Goal: Information Seeking & Learning: Check status

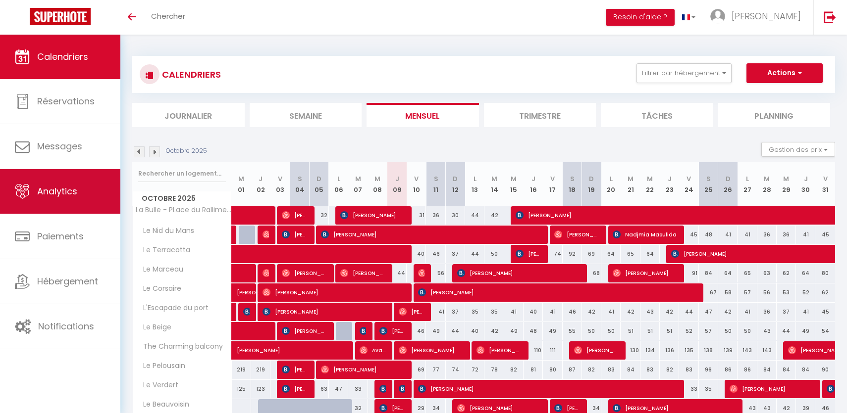
click at [64, 211] on link "Analytics" at bounding box center [60, 191] width 120 height 45
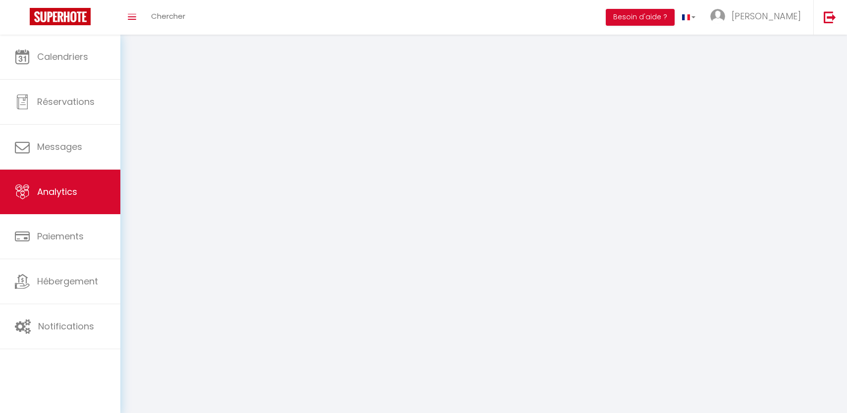
select select "2025"
select select "10"
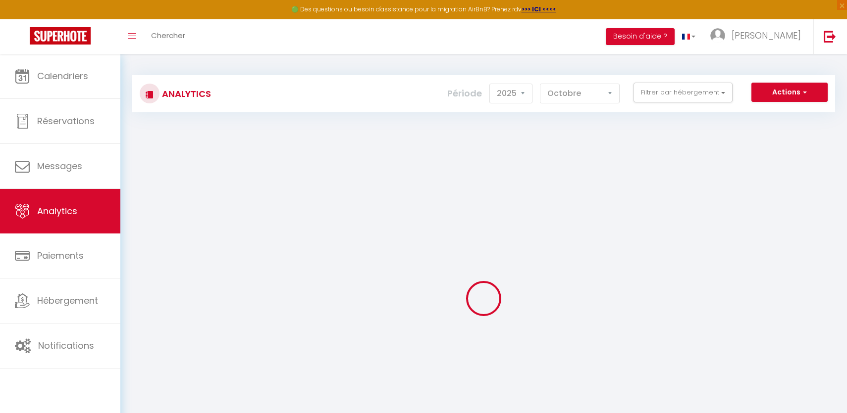
scroll to position [22, 0]
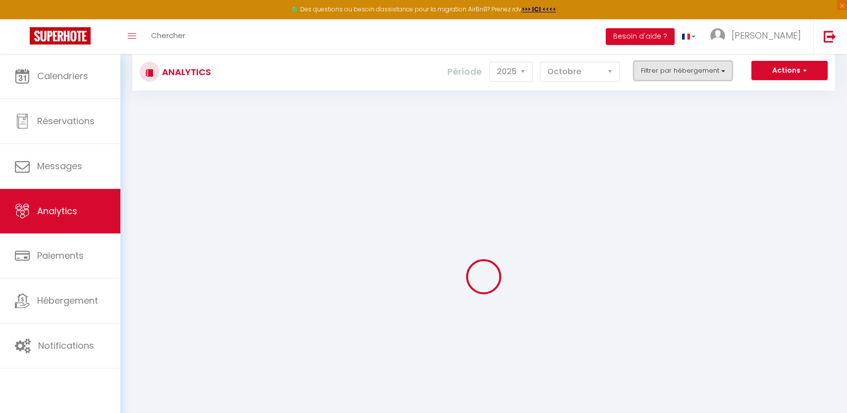
click at [696, 72] on button "Filtrer par hébergement" at bounding box center [682, 71] width 99 height 20
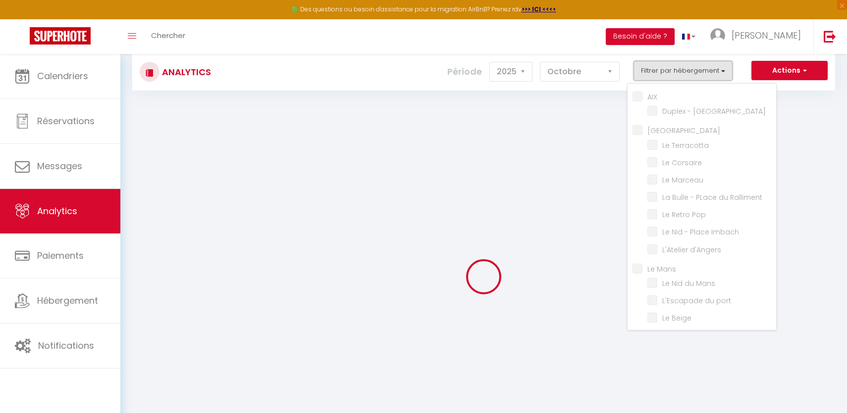
checkbox input "false"
checkbox Augustins "false"
checkbox input "false"
checkbox Terracotta "false"
checkbox Corsaire "false"
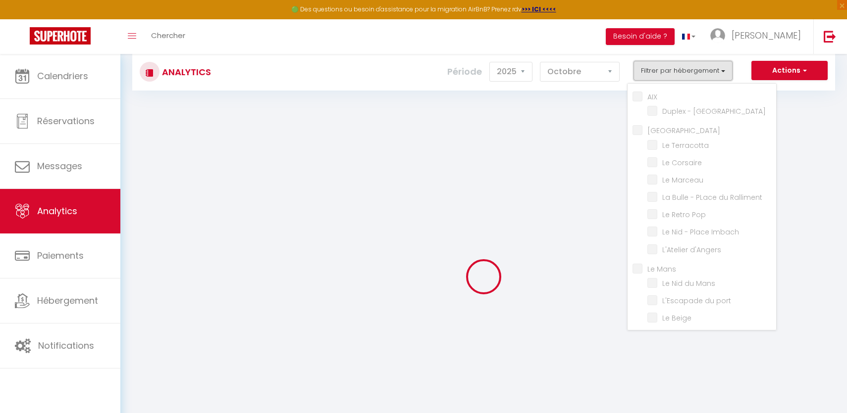
checkbox Marceau "false"
checkbox Ralliment "false"
checkbox Pop "false"
checkbox Imbach "false"
checkbox d\'Angers "false"
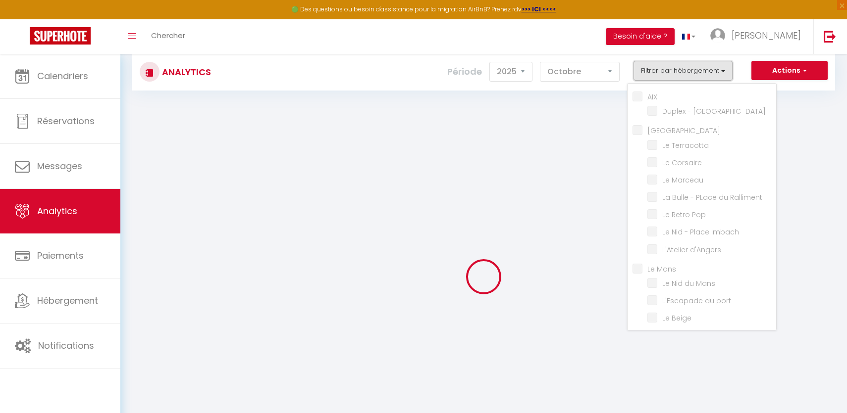
checkbox Mans "false"
checkbox port "false"
checkbox Beige "false"
checkbox Pelousain "false"
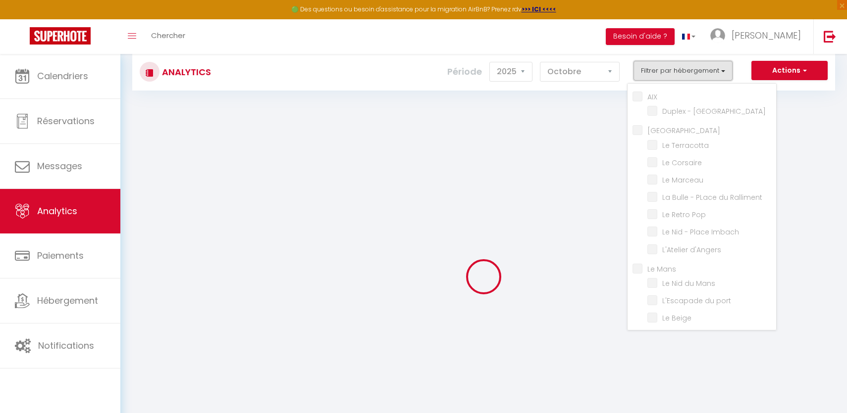
checkbox Verdert "false"
checkbox Bonheur "false"
checkbox input "false"
checkbox balcony "false"
checkbox input "false"
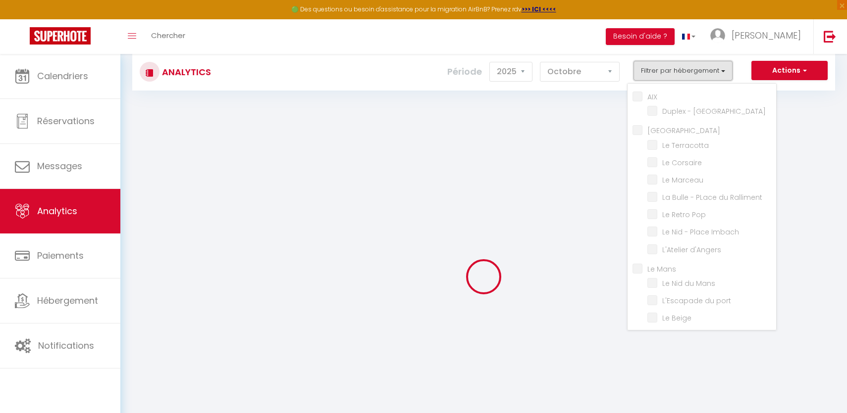
checkbox Beauvoisin "false"
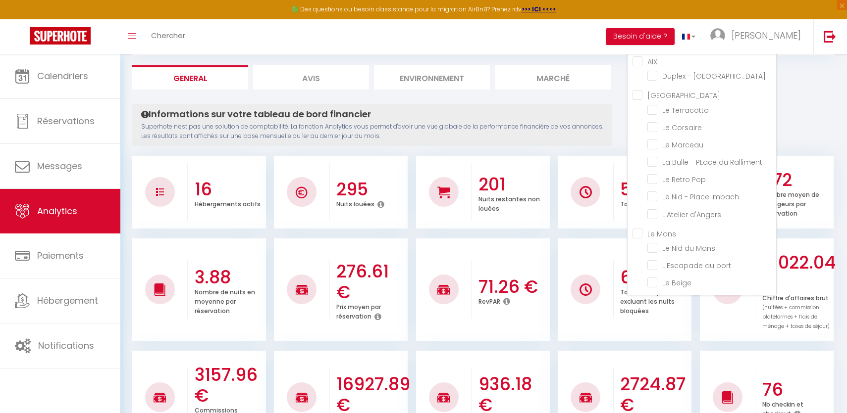
scroll to position [56, 0]
click at [638, 93] on input "[GEOGRAPHIC_DATA]" at bounding box center [704, 95] width 144 height 10
checkbox input "true"
checkbox Augustins "false"
checkbox Terracotta "true"
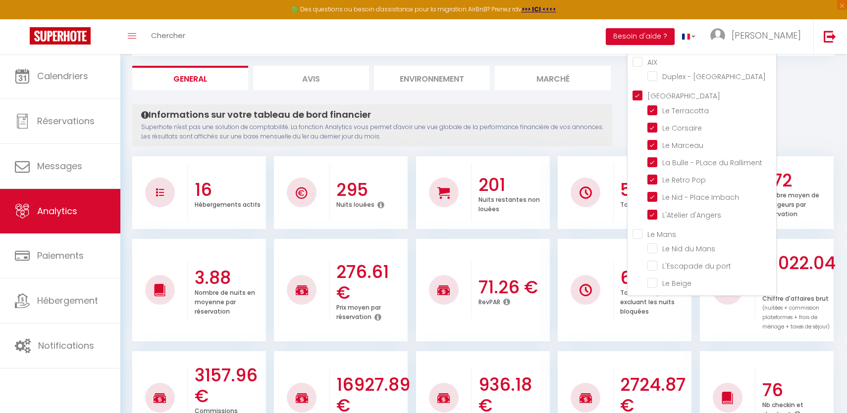
checkbox Corsaire "true"
checkbox Marceau "true"
checkbox Ralliment "true"
checkbox Pop "true"
checkbox Imbach "true"
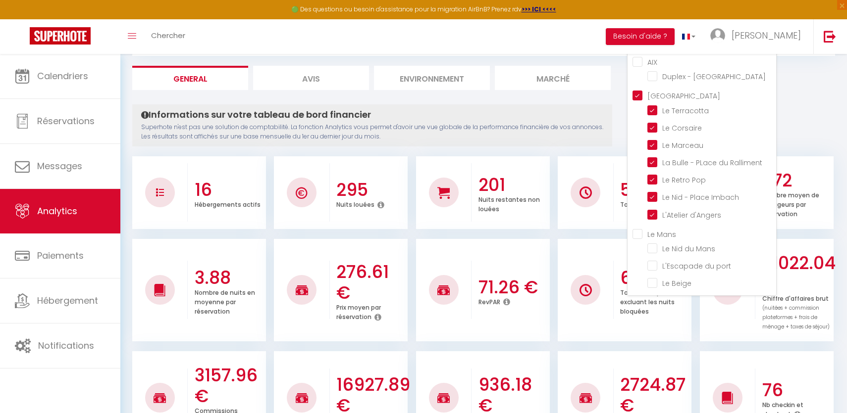
checkbox d\'Angers "true"
checkbox Mans "false"
checkbox port "false"
checkbox Beige "false"
checkbox Pelousain "false"
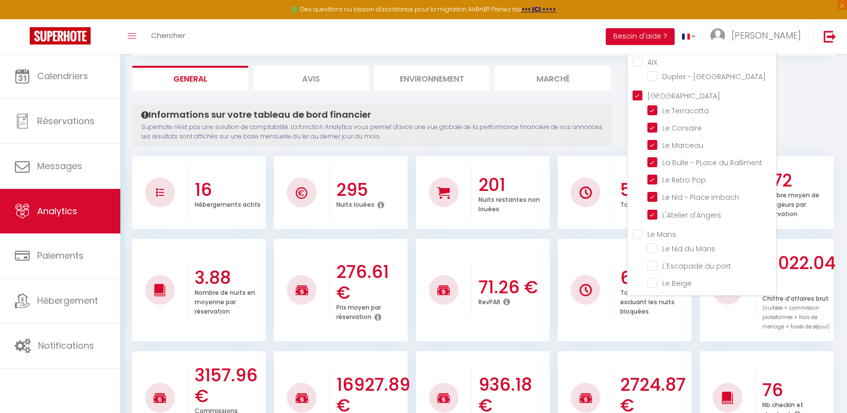
checkbox Verdert "false"
checkbox Bonheur "false"
checkbox balcony "false"
checkbox Beauvoisin "false"
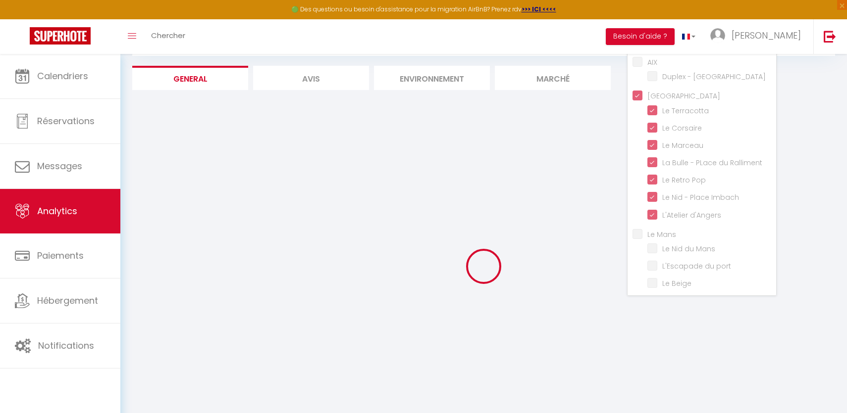
checkbox Augustins "false"
checkbox Mans "false"
checkbox port "false"
checkbox Beige "false"
checkbox Pelousain "false"
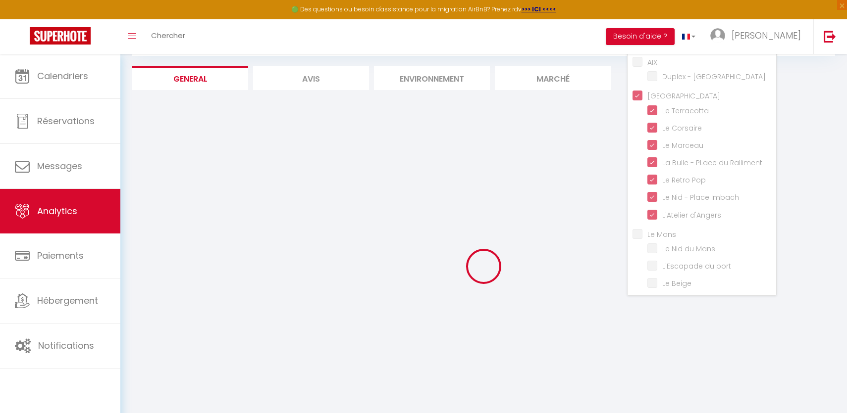
checkbox Verdert "false"
checkbox Bonheur "false"
checkbox balcony "false"
checkbox Beauvoisin "false"
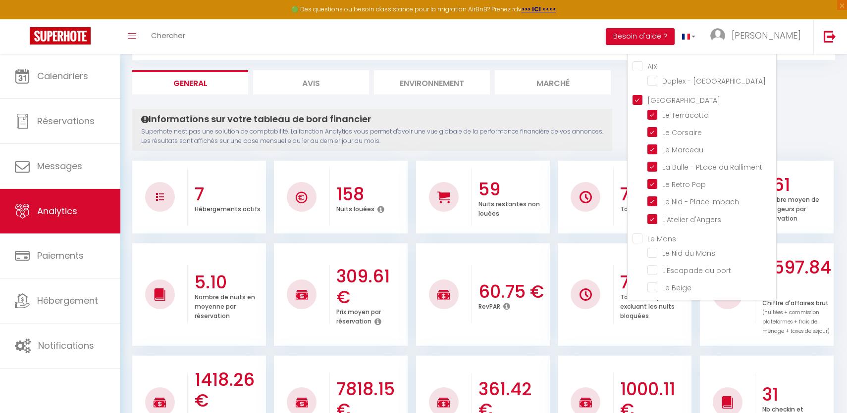
scroll to position [51, 0]
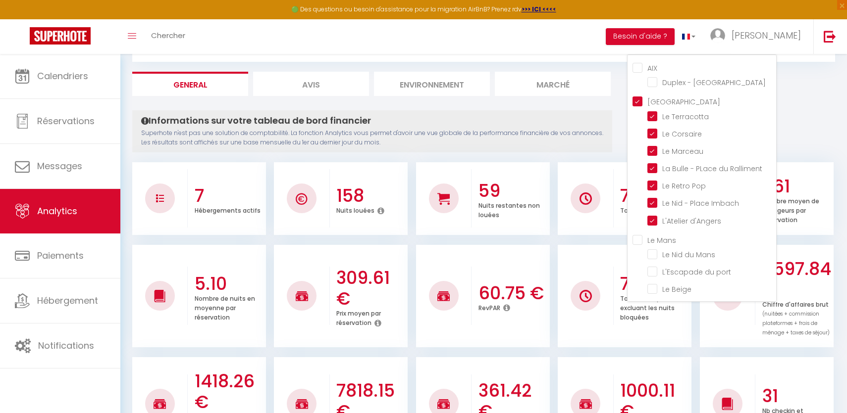
click at [637, 100] on input "[GEOGRAPHIC_DATA]" at bounding box center [704, 101] width 144 height 10
checkbox input "false"
checkbox Augustins "false"
checkbox Terracotta "false"
checkbox Corsaire "false"
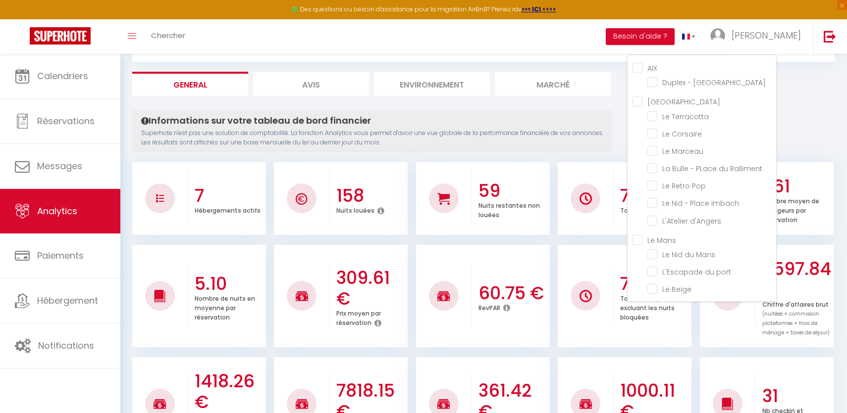
checkbox Marceau "false"
checkbox Ralliment "false"
checkbox Pop "false"
checkbox Imbach "false"
checkbox d\'Angers "false"
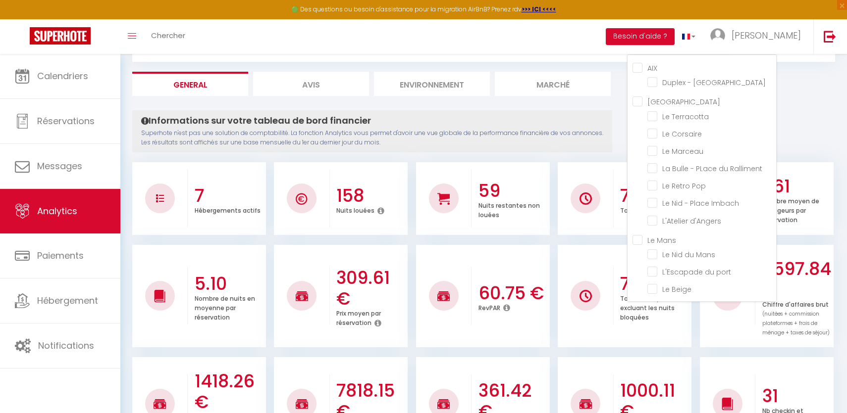
checkbox Mans "false"
checkbox port "false"
checkbox Beige "false"
checkbox Pelousain "false"
checkbox Verdert "false"
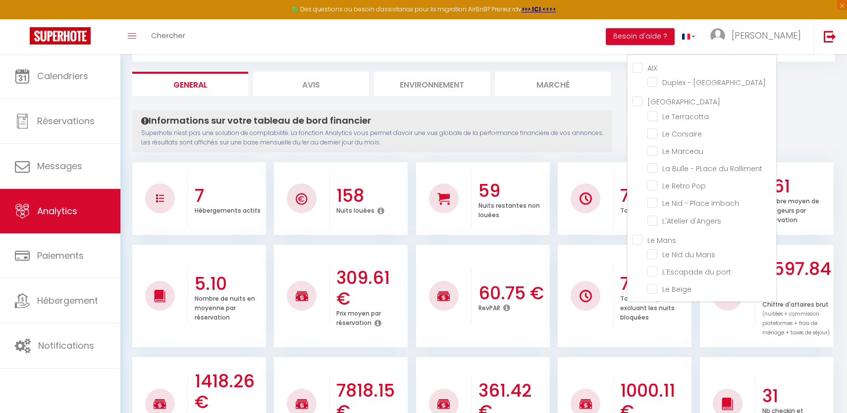
checkbox Bonheur "false"
checkbox balcony "false"
checkbox Beauvoisin "false"
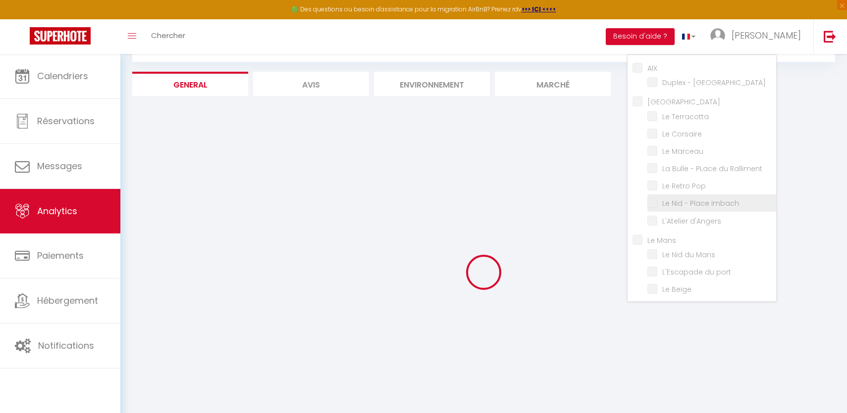
scroll to position [38, 0]
checkbox Augustins "false"
checkbox Mans "false"
checkbox port "false"
checkbox Beige "false"
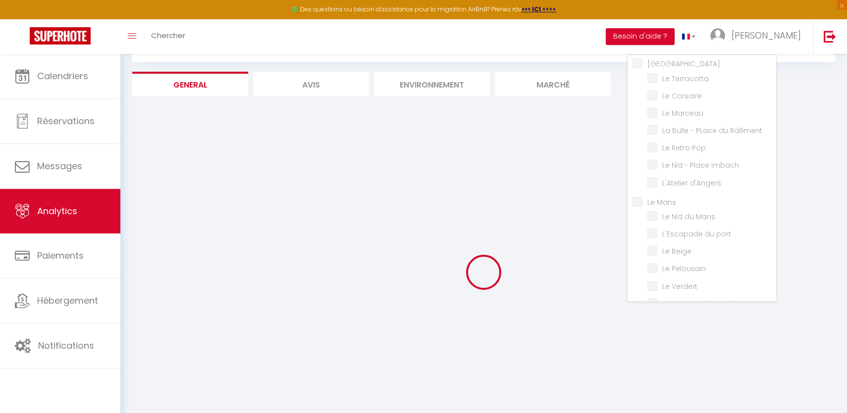
checkbox Pelousain "false"
checkbox Verdert "false"
checkbox Bonheur "false"
checkbox balcony "false"
checkbox Beauvoisin "false"
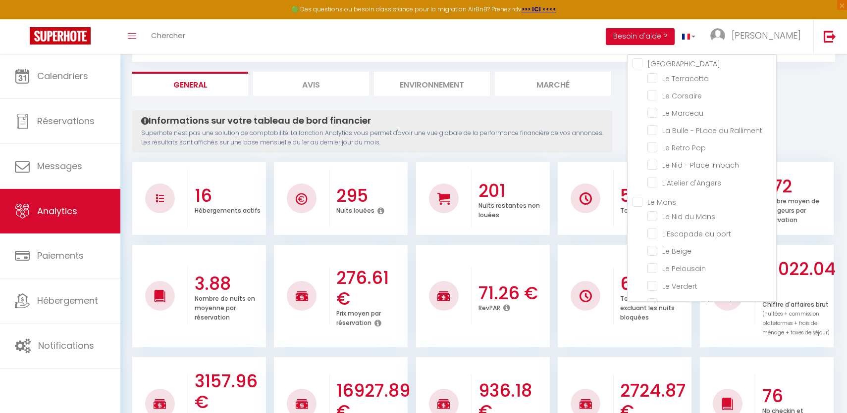
click at [637, 202] on Mans "Le Mans" at bounding box center [704, 202] width 144 height 10
checkbox Mans "true"
checkbox Augustins "false"
checkbox Mans "true"
checkbox port "true"
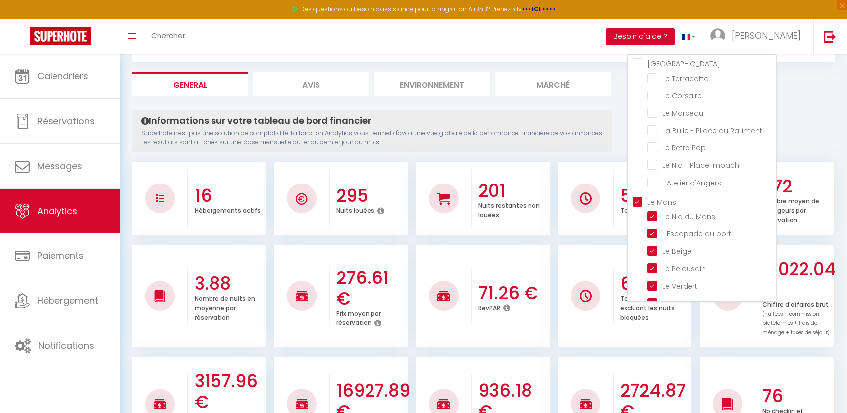
checkbox Beige "true"
checkbox Pelousain "true"
checkbox Verdert "true"
checkbox Bonheur "true"
checkbox balcony "false"
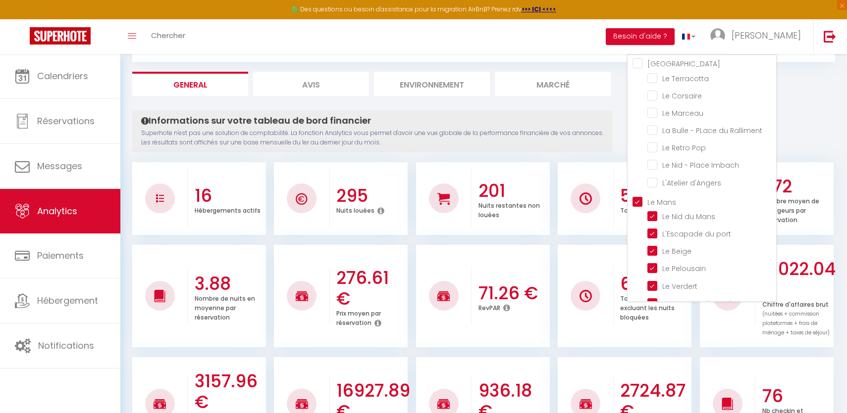
checkbox Beauvoisin "false"
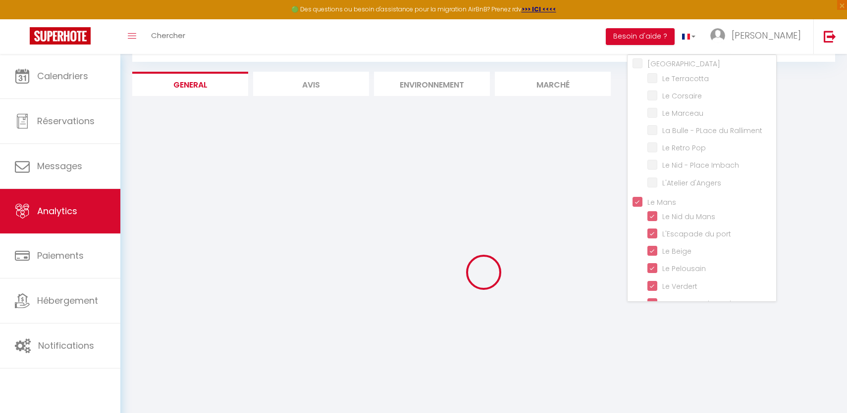
checkbox Augustins "false"
checkbox balcony "false"
checkbox Beauvoisin "false"
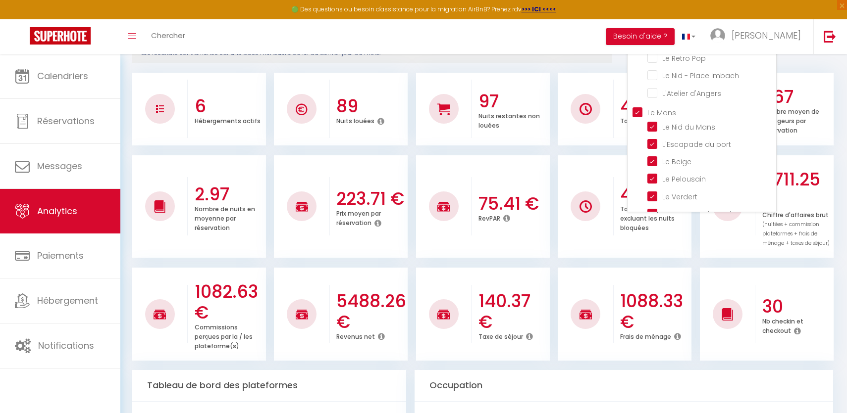
scroll to position [105, 0]
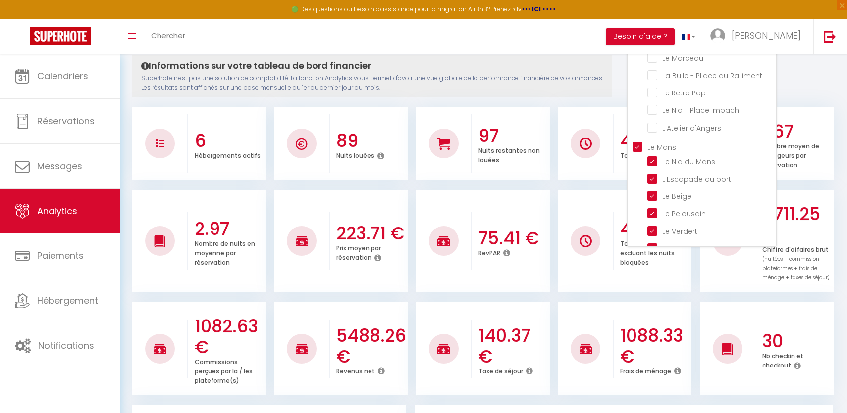
click at [639, 144] on Mans "Le Mans" at bounding box center [704, 147] width 144 height 10
checkbox Mans "false"
checkbox Augustins "false"
checkbox Mans "false"
checkbox port "false"
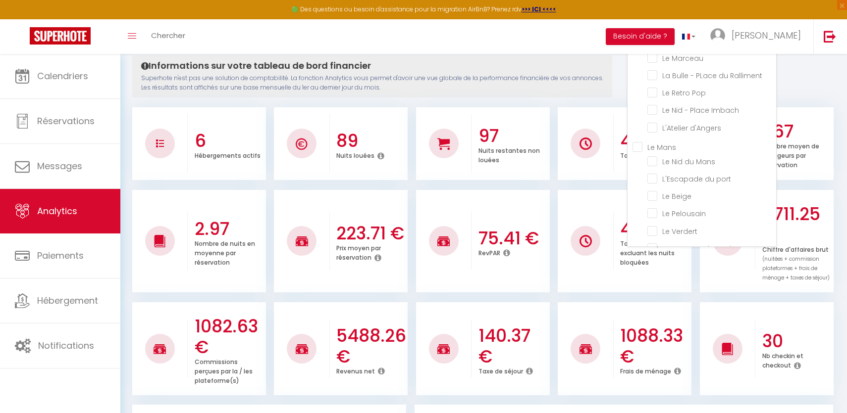
checkbox Beige "false"
checkbox Pelousain "false"
checkbox Verdert "false"
checkbox Bonheur "false"
checkbox balcony "false"
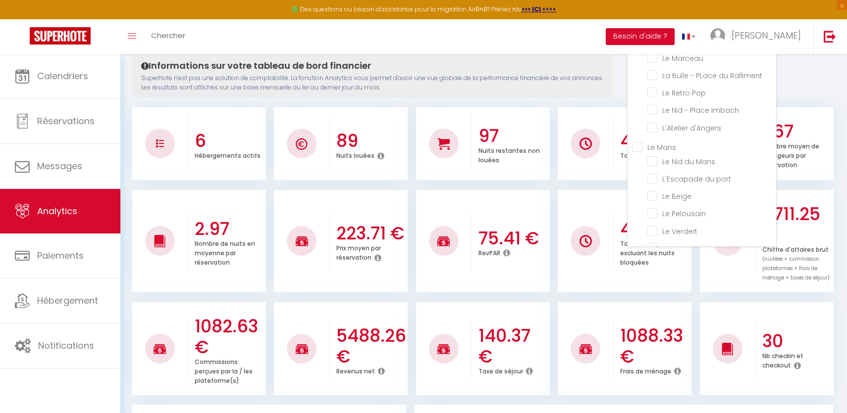
checkbox Beauvoisin "false"
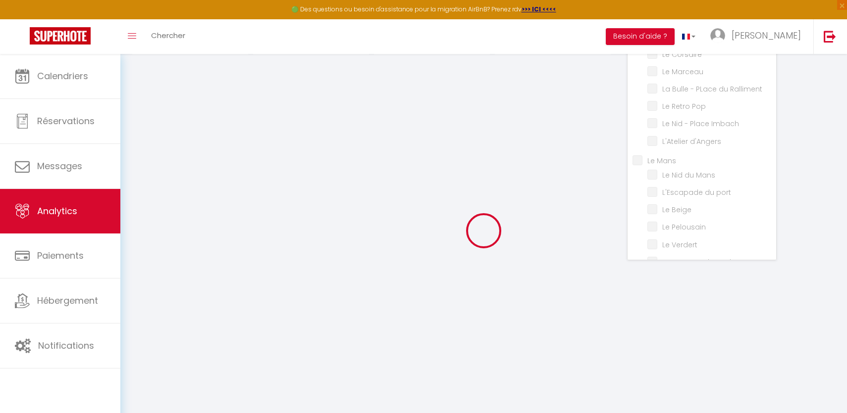
scroll to position [92, 0]
click at [276, 253] on div at bounding box center [483, 231] width 703 height 324
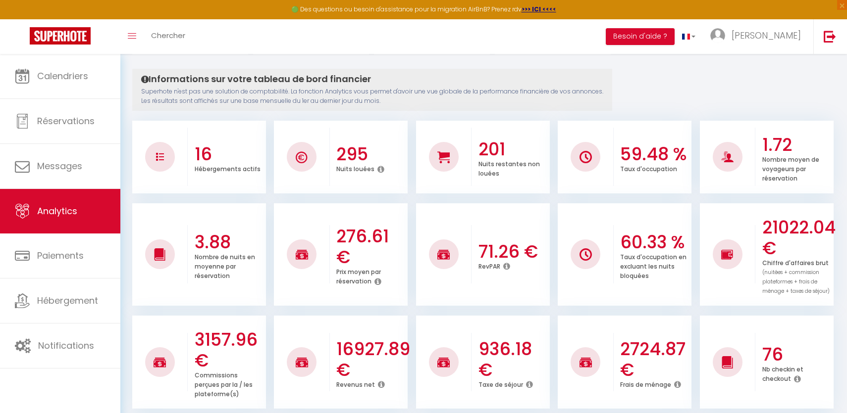
click at [320, 23] on div "Toggle menubar Chercher BUTTON Besoin d'aide ? [PERSON_NAME] Équipe" at bounding box center [456, 36] width 768 height 35
click at [636, 182] on div "59.48 % Taux d'occupation" at bounding box center [653, 157] width 78 height 54
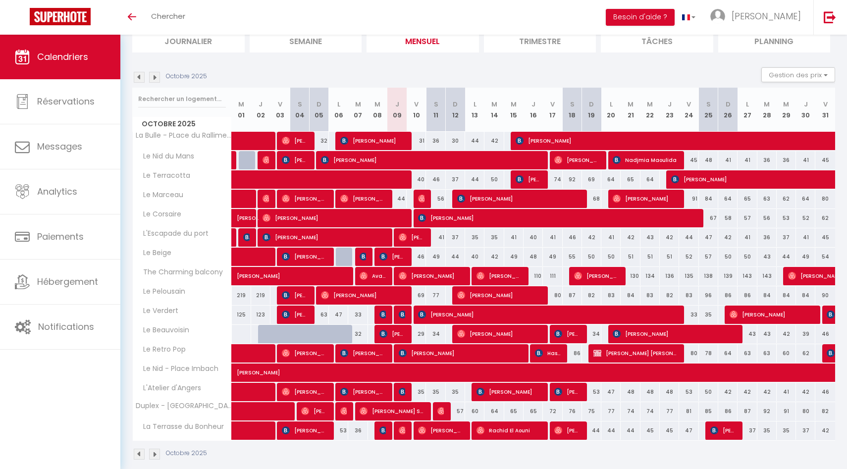
scroll to position [87, 0]
